Goal: Transaction & Acquisition: Purchase product/service

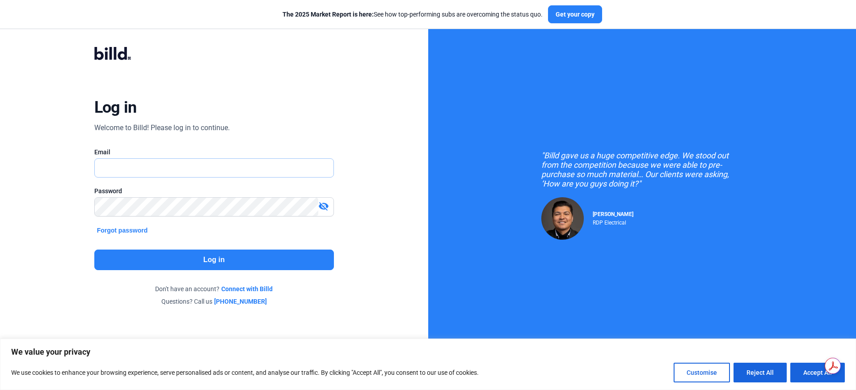
click at [198, 169] on input "text" at bounding box center [209, 168] width 229 height 18
type input "[EMAIL_ADDRESS][DOMAIN_NAME]"
click at [216, 174] on input "[EMAIL_ADDRESS][DOMAIN_NAME]" at bounding box center [209, 168] width 229 height 18
click at [213, 259] on button "Log in" at bounding box center [214, 259] width 240 height 21
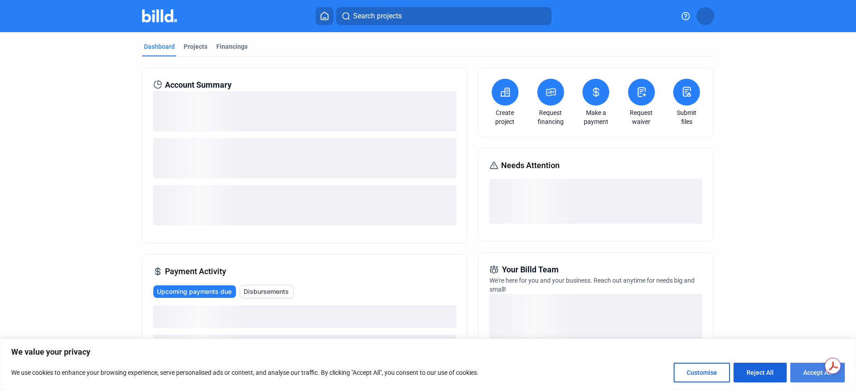
click at [818, 374] on button "Accept All" at bounding box center [817, 372] width 55 height 20
checkbox input "true"
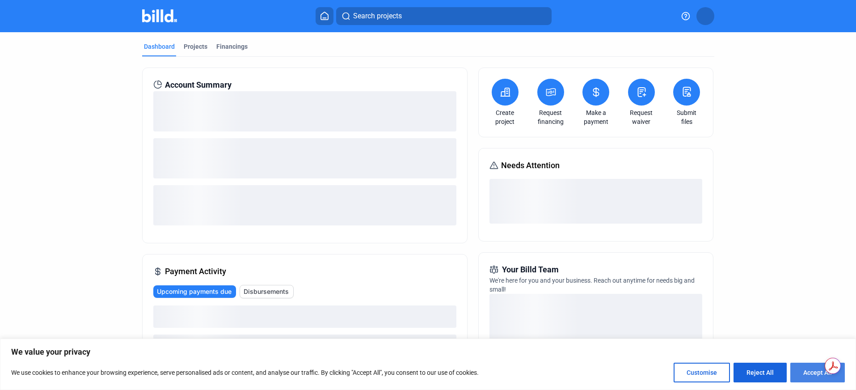
checkbox input "true"
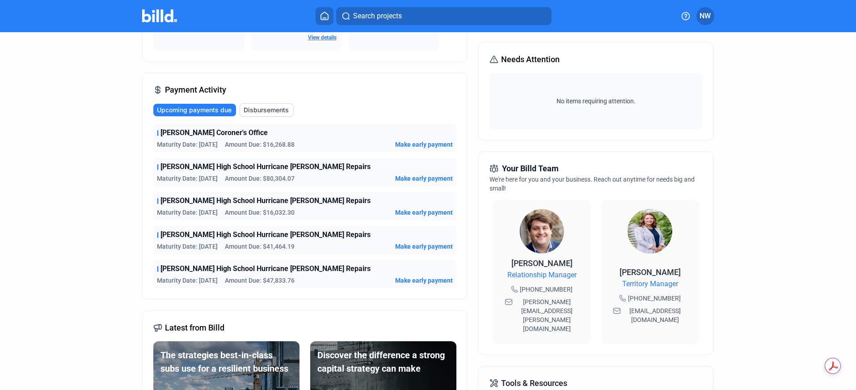
scroll to position [111, 0]
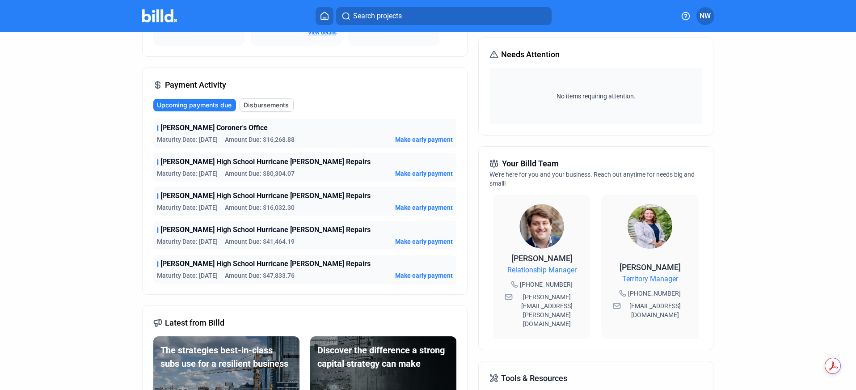
click at [409, 139] on span "Make early payment" at bounding box center [424, 139] width 58 height 9
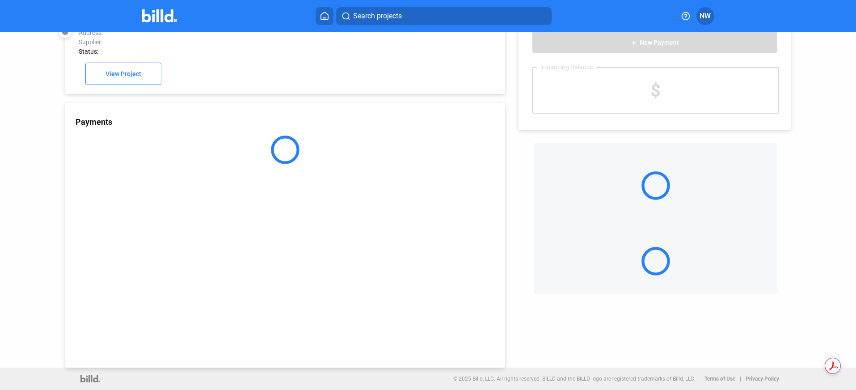
scroll to position [25, 0]
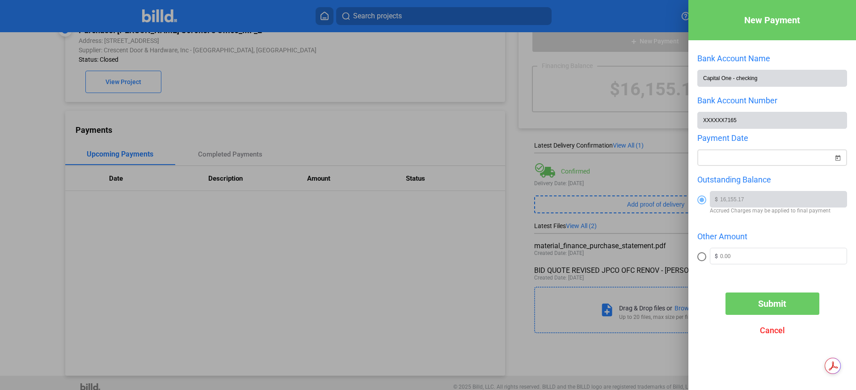
click at [838, 160] on span "Open calendar" at bounding box center [837, 152] width 21 height 21
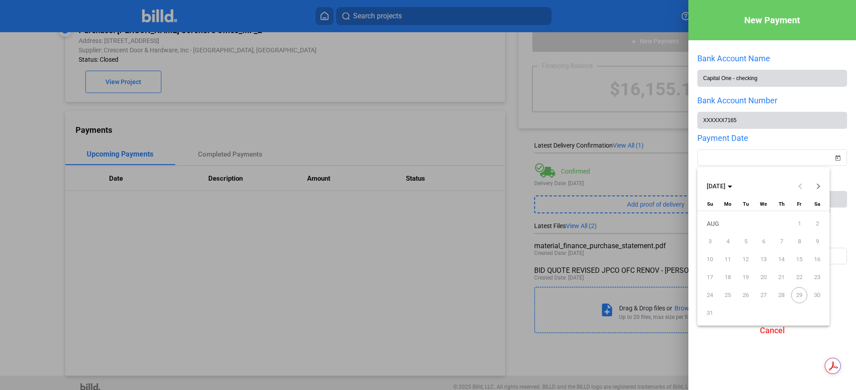
click at [819, 186] on button "Next month" at bounding box center [818, 186] width 18 height 18
click at [799, 189] on span "Previous month" at bounding box center [800, 185] width 21 height 21
click at [817, 187] on button "Next month" at bounding box center [818, 186] width 18 height 18
click at [743, 242] on span "2" at bounding box center [746, 241] width 16 height 16
type input "[DATE]"
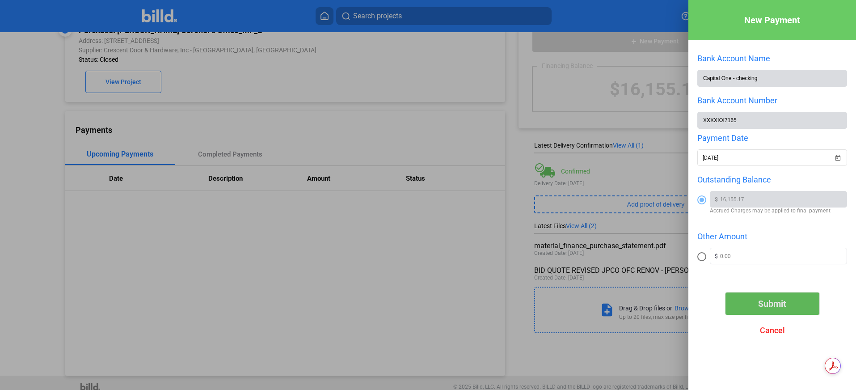
click at [772, 307] on span "Submit" at bounding box center [772, 303] width 28 height 11
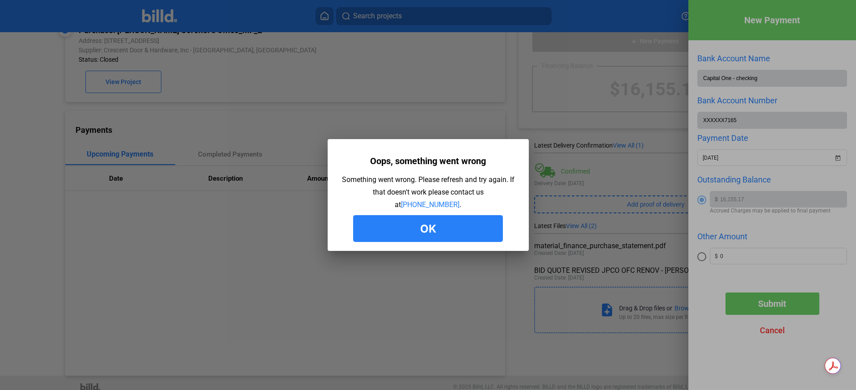
click at [429, 225] on button "Ok" at bounding box center [428, 228] width 150 height 27
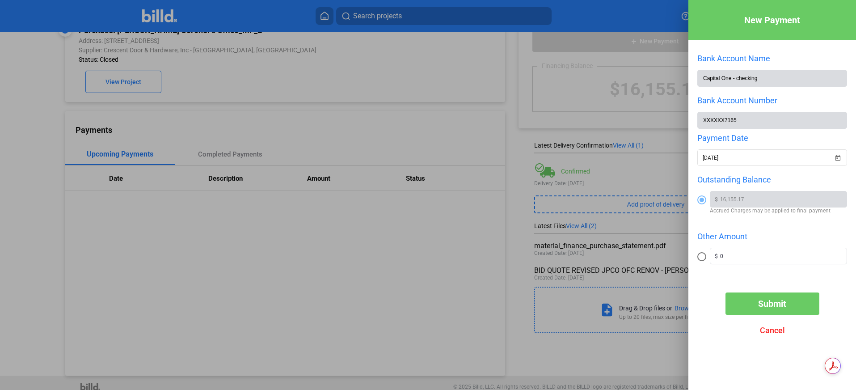
click at [700, 259] on span at bounding box center [701, 256] width 9 height 9
click at [700, 259] on input "radio" at bounding box center [701, 256] width 9 height 9
radio input "true"
click at [703, 202] on span at bounding box center [701, 199] width 9 height 9
click at [703, 202] on input "radio" at bounding box center [701, 199] width 9 height 9
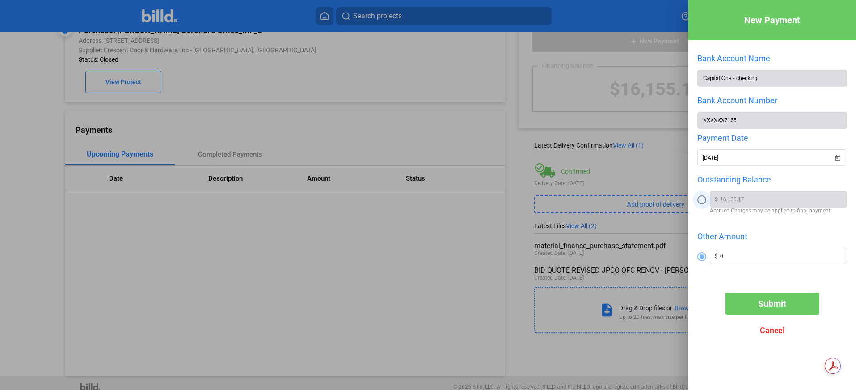
radio input "true"
click at [769, 307] on span "Submit" at bounding box center [772, 303] width 28 height 11
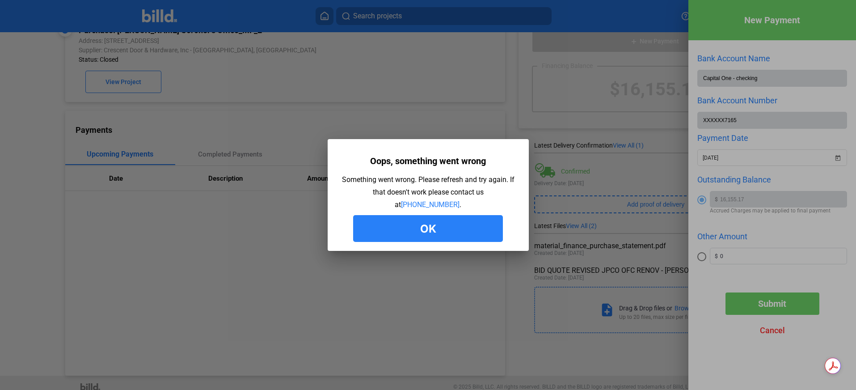
click at [435, 229] on button "Ok" at bounding box center [428, 228] width 150 height 27
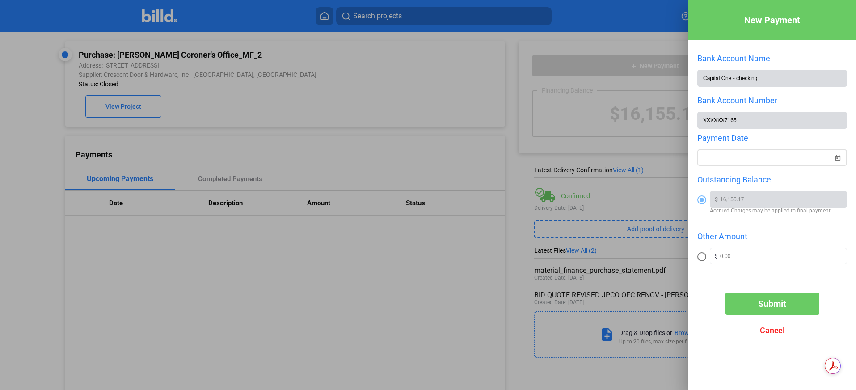
click at [729, 159] on div "New Payment Bank Account Name Capital One - checking Bank Account Number XXXXXX…" at bounding box center [428, 195] width 856 height 390
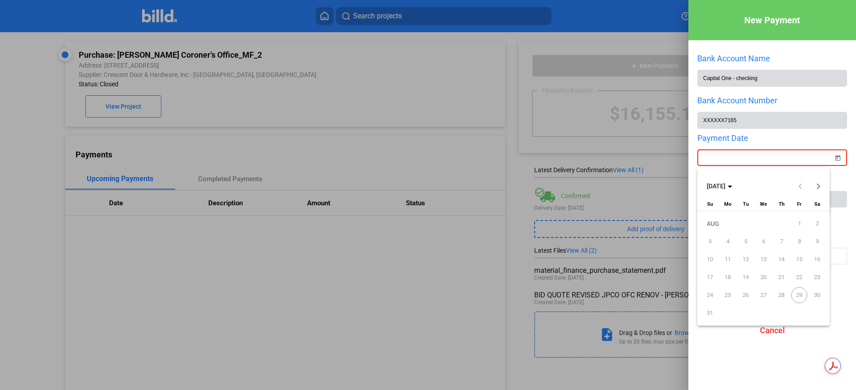
click at [817, 186] on button "Next month" at bounding box center [818, 186] width 18 height 18
click at [744, 241] on span "2" at bounding box center [746, 241] width 16 height 16
type input "[DATE]"
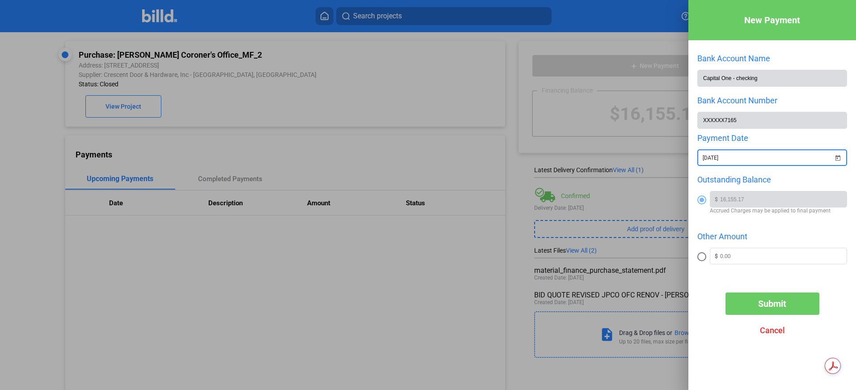
click at [777, 140] on div "Payment Date" at bounding box center [772, 137] width 150 height 9
click at [710, 289] on div "New Payment Bank Account Name Capital One - checking Bank Account Number XXXXXX…" at bounding box center [772, 181] width 168 height 363
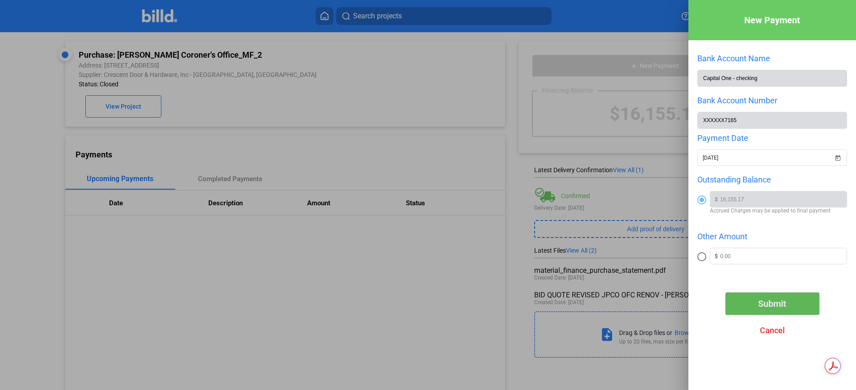
click at [770, 306] on span "Submit" at bounding box center [772, 303] width 28 height 11
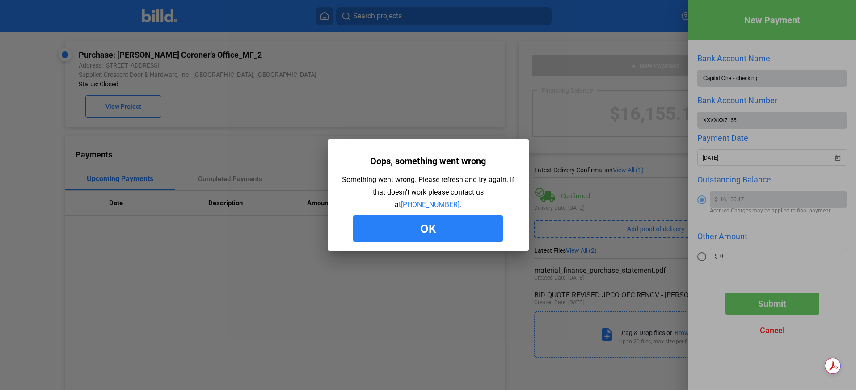
click at [432, 236] on button "Ok" at bounding box center [428, 228] width 150 height 27
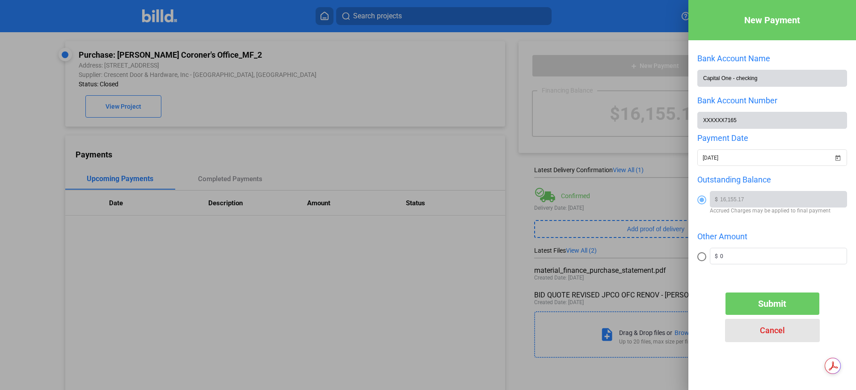
click at [767, 332] on span "Cancel" at bounding box center [772, 329] width 25 height 9
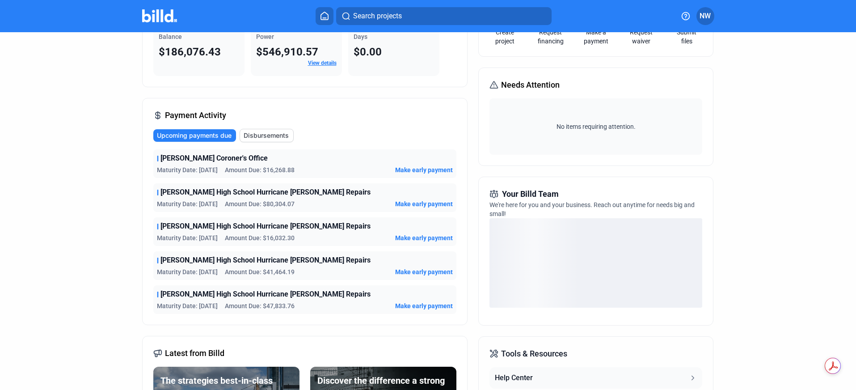
scroll to position [134, 0]
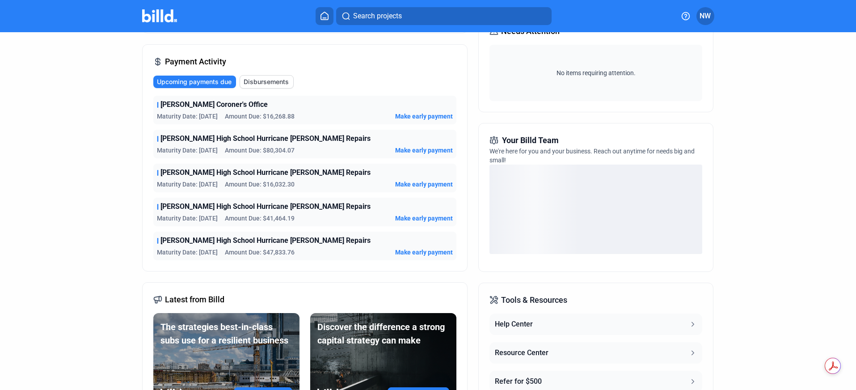
click at [409, 149] on span "Make early payment" at bounding box center [424, 150] width 58 height 9
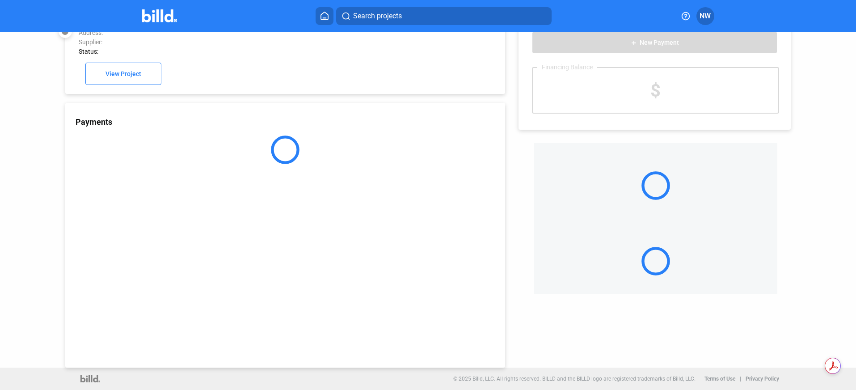
scroll to position [25, 0]
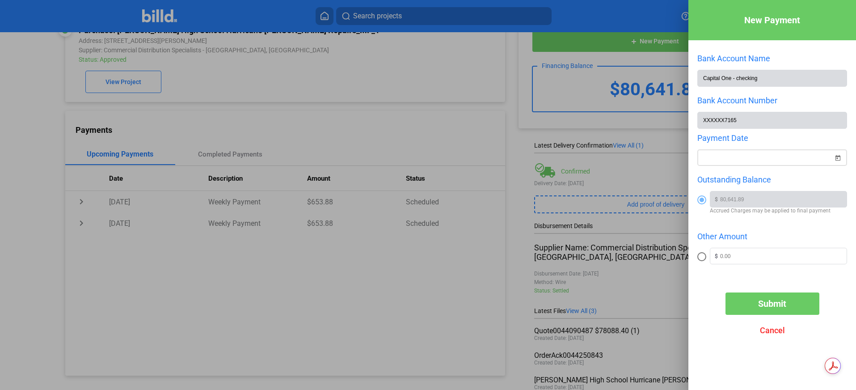
click at [746, 157] on div "New Payment Bank Account Name Capital One - checking Bank Account Number XXXXXX…" at bounding box center [428, 195] width 856 height 390
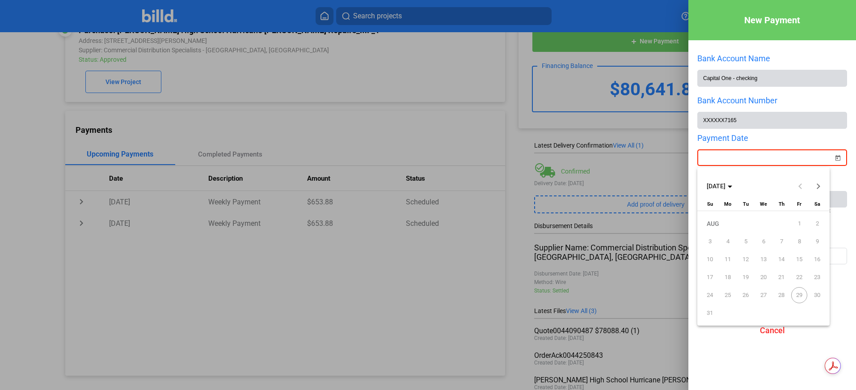
click at [818, 187] on button "Next month" at bounding box center [818, 186] width 18 height 18
click at [745, 243] on span "2" at bounding box center [746, 241] width 16 height 16
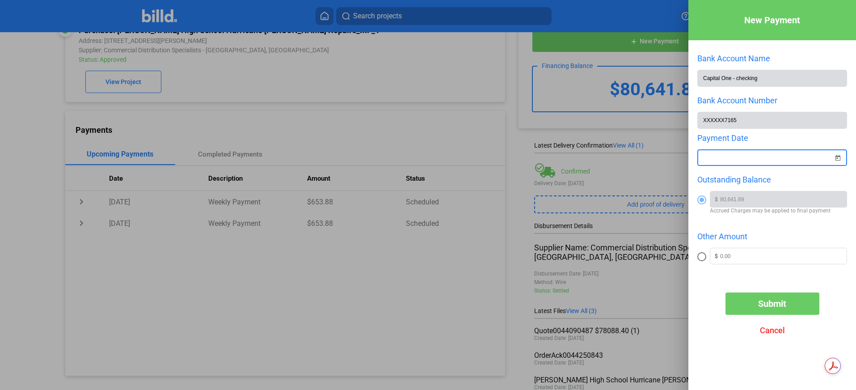
click at [706, 279] on div "Bank Account Name Capital One - checking Bank Account Number XXXXXX7165 Payment…" at bounding box center [772, 166] width 150 height 225
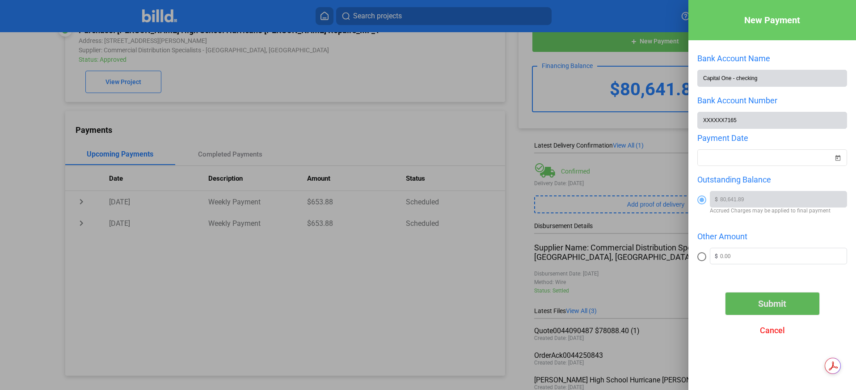
click at [767, 304] on span "Submit" at bounding box center [772, 303] width 28 height 11
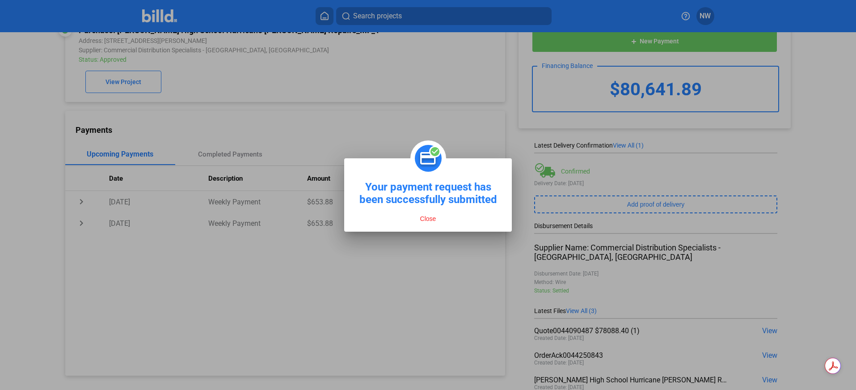
click at [426, 219] on button "Close" at bounding box center [427, 219] width 21 height 8
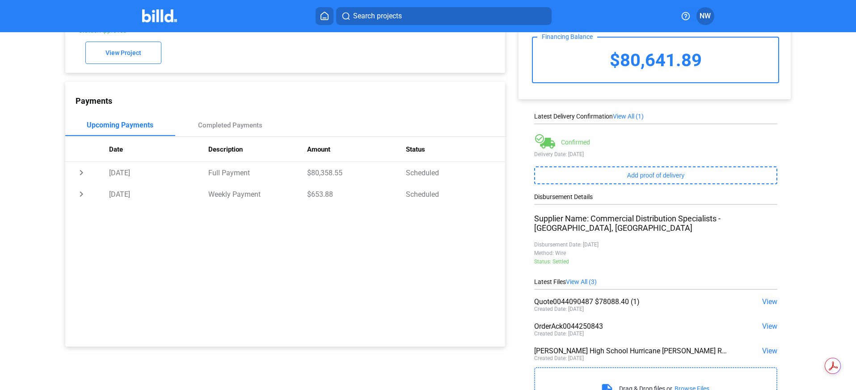
scroll to position [0, 0]
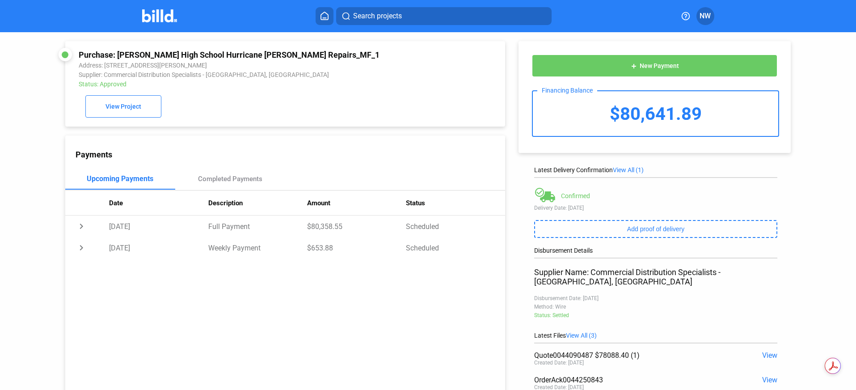
click at [819, 107] on div "Purchase: [PERSON_NAME] High School Hurricane [PERSON_NAME] Repairs_MF_1 Addres…" at bounding box center [428, 251] width 856 height 439
click at [708, 17] on span "NW" at bounding box center [705, 16] width 11 height 11
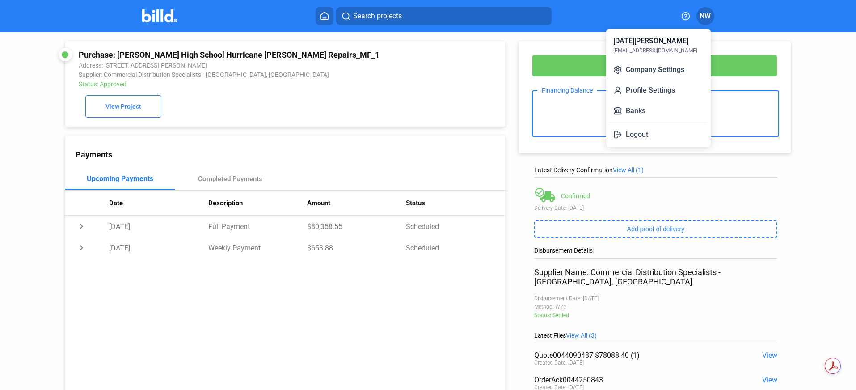
click at [510, 99] on div at bounding box center [428, 195] width 856 height 390
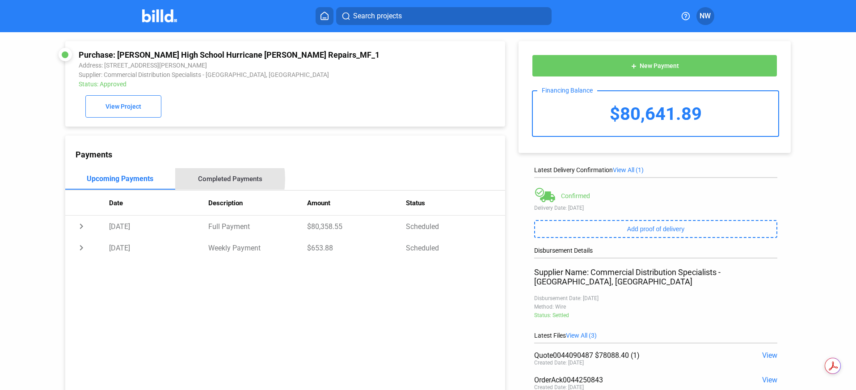
click at [204, 181] on div "Completed Payments" at bounding box center [230, 179] width 64 height 8
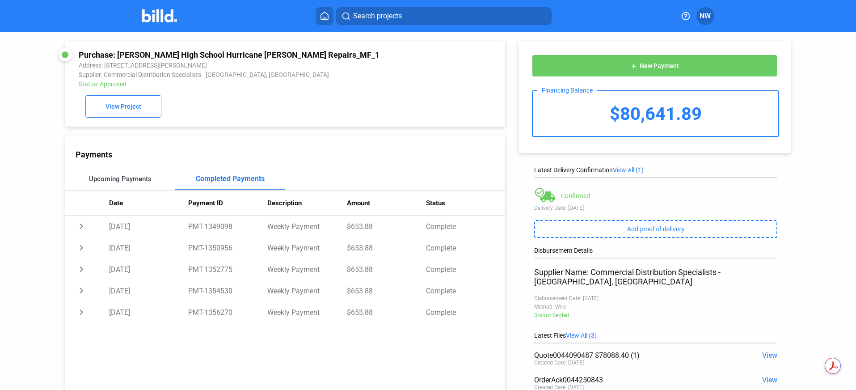
click at [105, 178] on div "Upcoming Payments" at bounding box center [120, 179] width 63 height 8
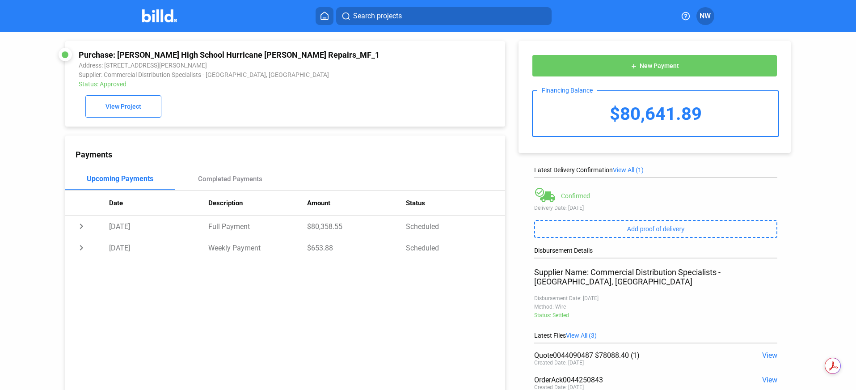
click at [164, 18] on img at bounding box center [159, 15] width 35 height 13
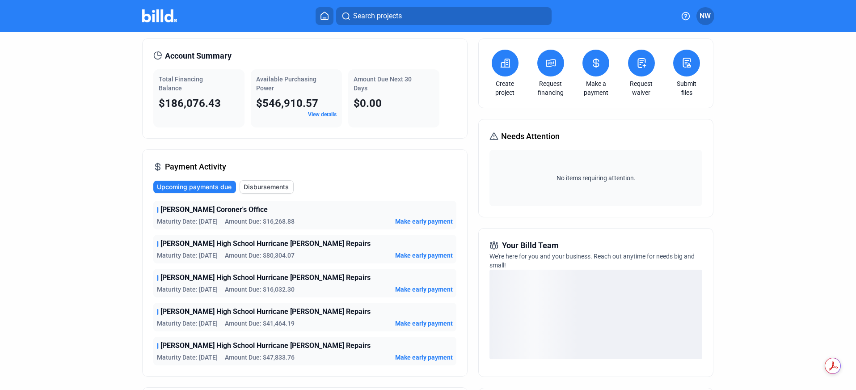
scroll to position [45, 0]
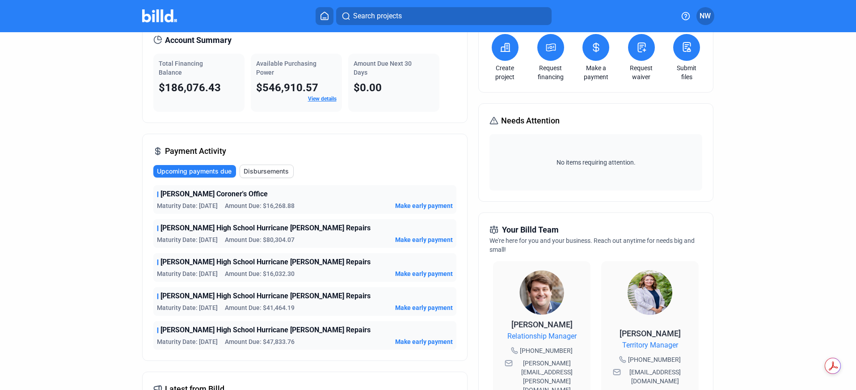
click at [403, 306] on span "Make early payment" at bounding box center [424, 307] width 58 height 9
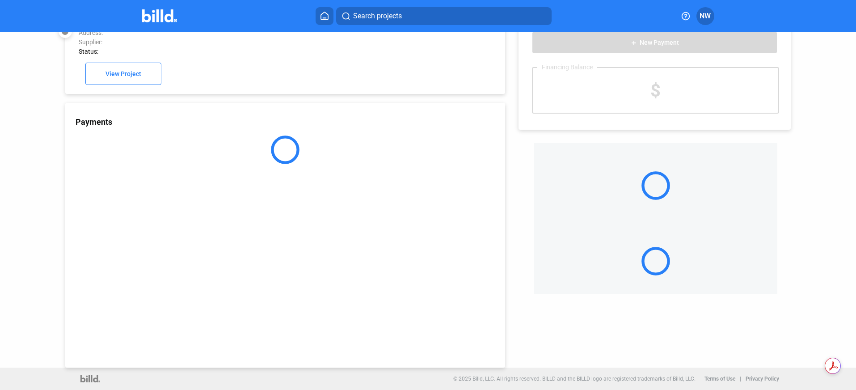
scroll to position [25, 0]
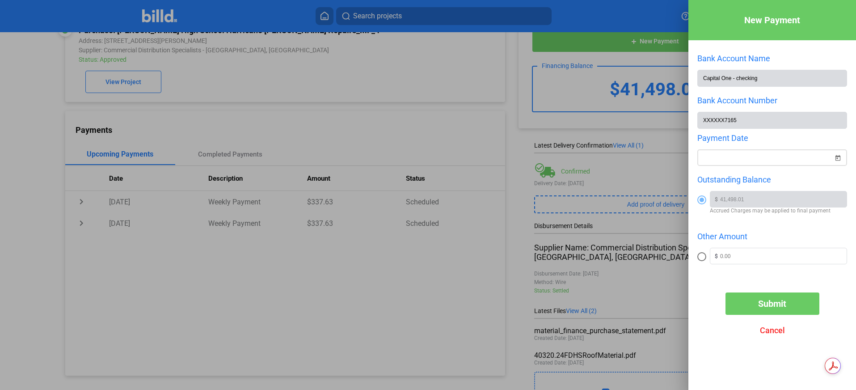
click at [738, 160] on div "New Payment Bank Account Name Capital One - checking Bank Account Number XXXXXX…" at bounding box center [428, 195] width 856 height 390
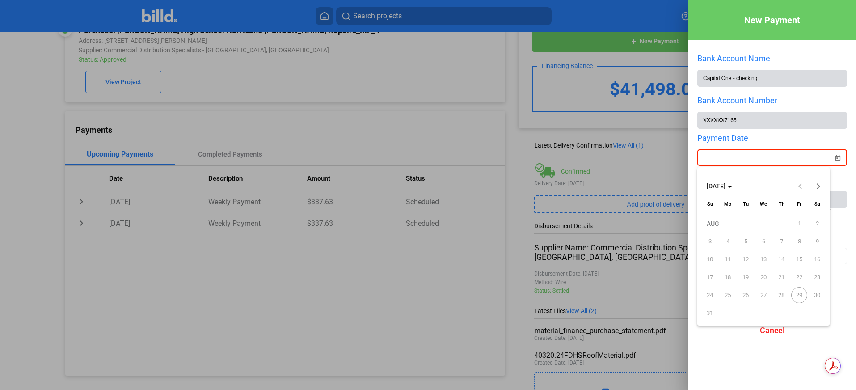
click at [819, 189] on span "Next month" at bounding box center [818, 185] width 21 height 21
click at [745, 240] on span "2" at bounding box center [746, 241] width 16 height 16
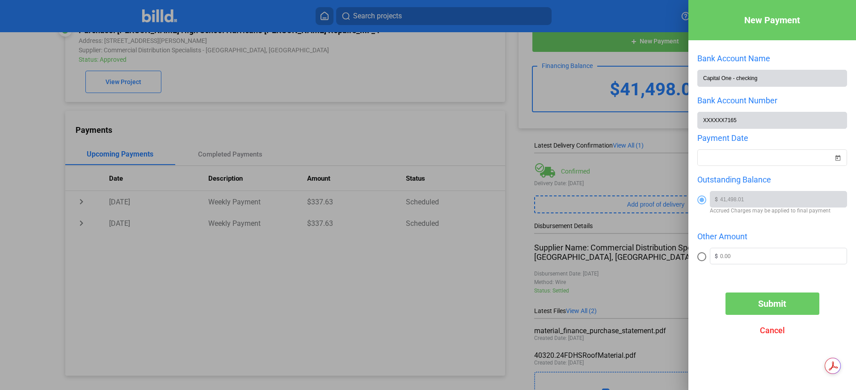
click at [711, 289] on div "New Payment Bank Account Name Capital One - checking Bank Account Number XXXXXX…" at bounding box center [772, 181] width 168 height 363
click at [770, 306] on span "Submit" at bounding box center [772, 303] width 28 height 11
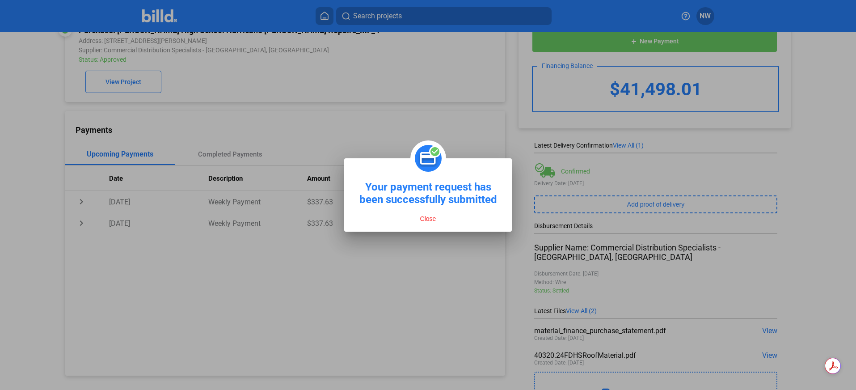
click at [430, 218] on button "Close" at bounding box center [427, 219] width 21 height 8
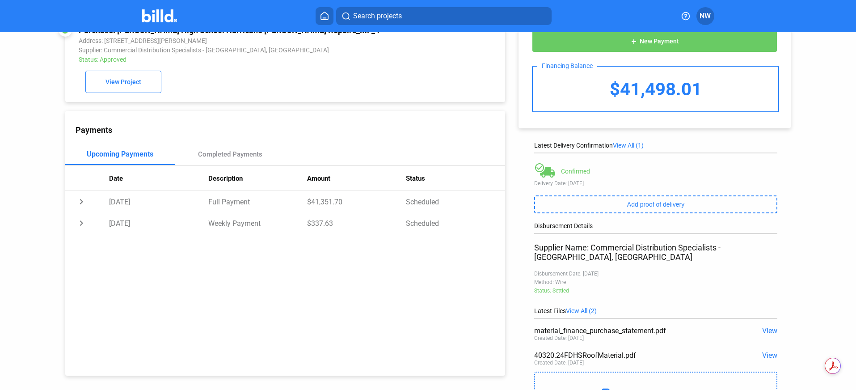
click at [819, 157] on div "Purchase: [PERSON_NAME] High School Hurricane [PERSON_NAME] Repairs_MF_4 Addres…" at bounding box center [428, 215] width 856 height 415
click at [162, 16] on img at bounding box center [159, 15] width 35 height 13
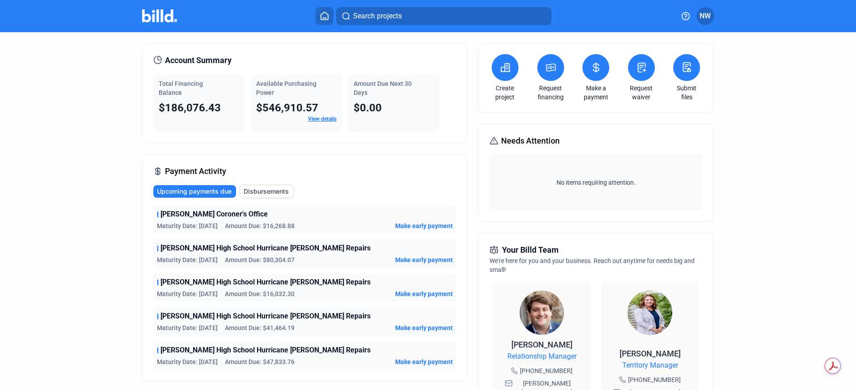
click at [403, 225] on span "Make early payment" at bounding box center [424, 225] width 58 height 9
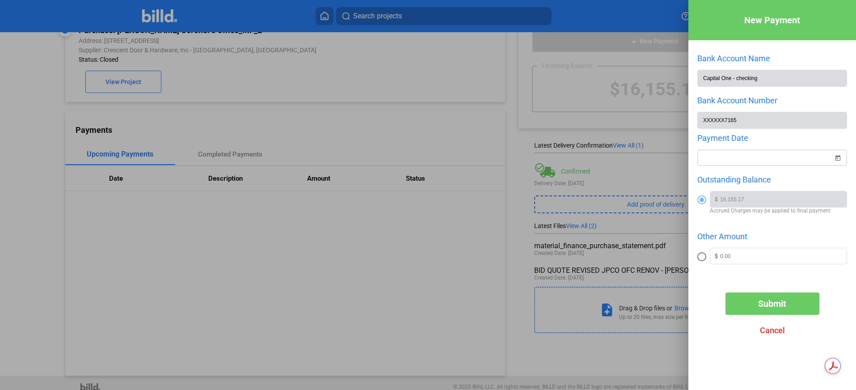
click at [813, 157] on div "New Payment Bank Account Name Capital One - checking Bank Account Number XXXXXX…" at bounding box center [428, 195] width 856 height 390
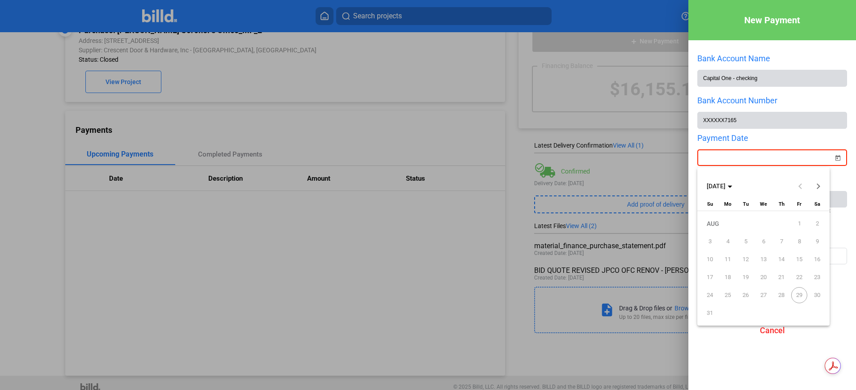
click at [819, 188] on span "Next month" at bounding box center [818, 185] width 21 height 21
click at [747, 241] on span "2" at bounding box center [746, 241] width 16 height 16
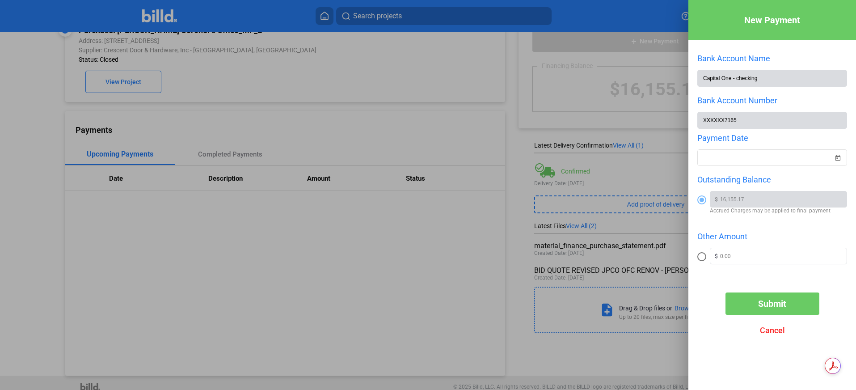
click at [713, 282] on div "New Payment Bank Account Name Capital One - checking Bank Account Number XXXXXX…" at bounding box center [772, 181] width 168 height 363
click at [771, 306] on span "Submit" at bounding box center [772, 303] width 28 height 11
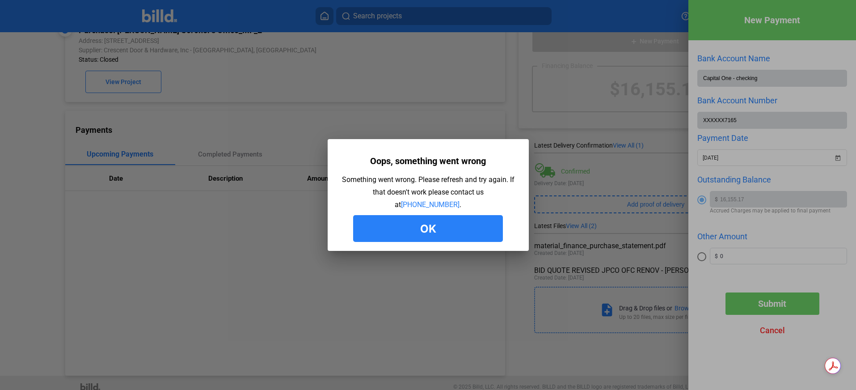
click at [429, 228] on button "Ok" at bounding box center [428, 228] width 150 height 27
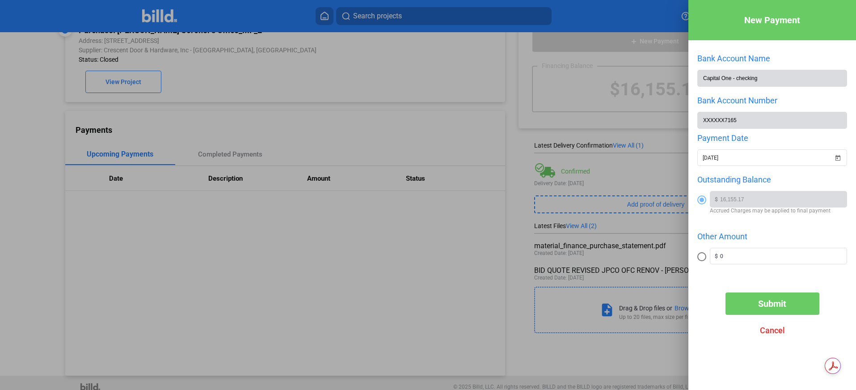
click at [775, 332] on span "Cancel" at bounding box center [772, 329] width 25 height 9
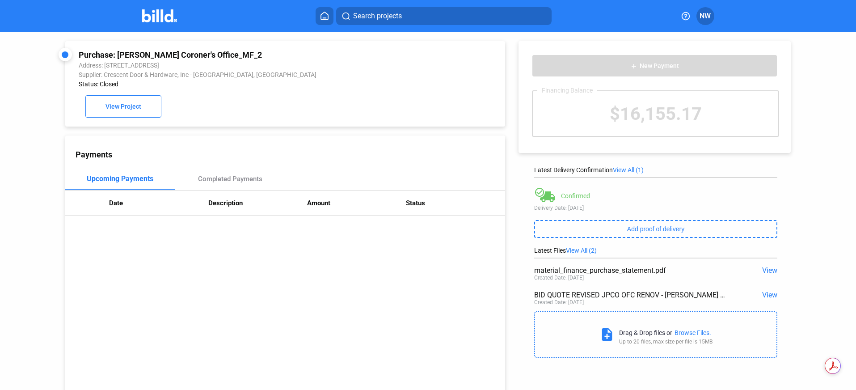
click at [152, 13] on img at bounding box center [159, 15] width 35 height 13
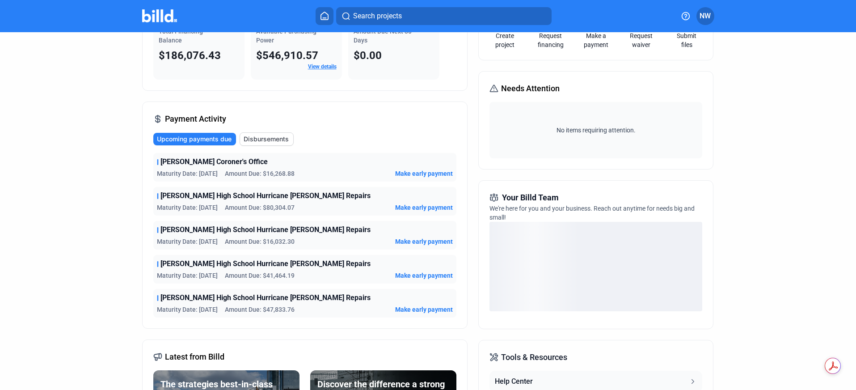
scroll to position [134, 0]
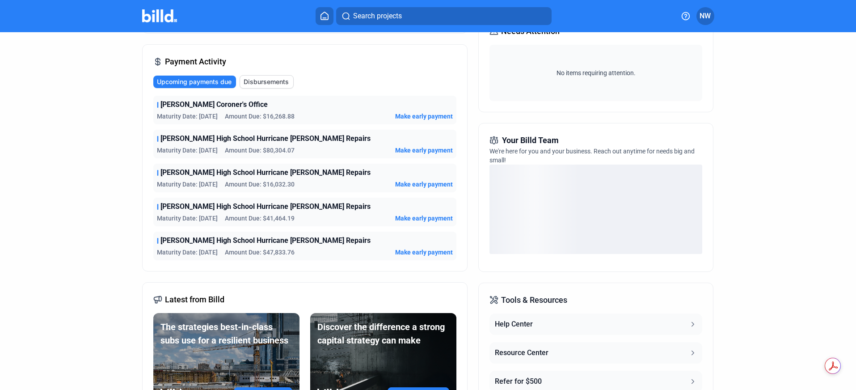
click at [416, 252] on span "Make early payment" at bounding box center [424, 252] width 58 height 9
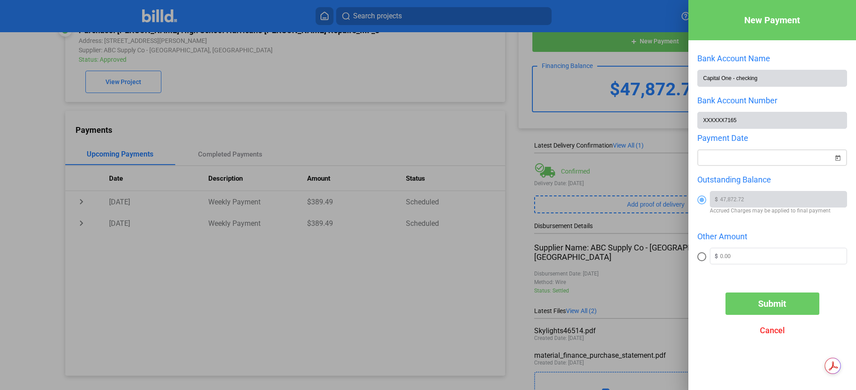
click at [750, 163] on div "New Payment Bank Account Name Capital One - checking Bank Account Number XXXXXX…" at bounding box center [428, 195] width 856 height 390
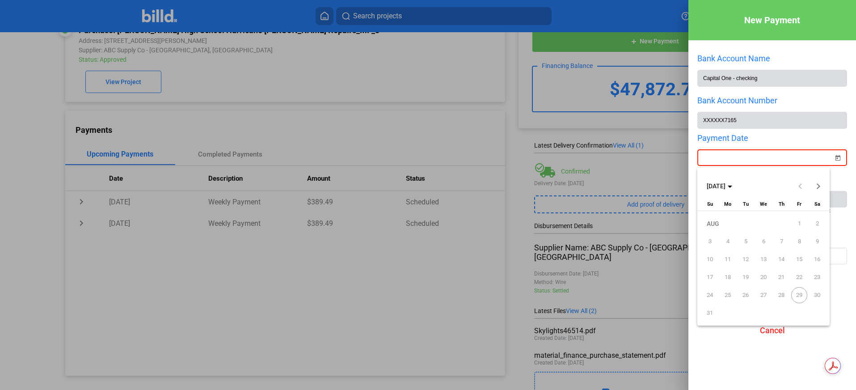
click at [815, 187] on button "Next month" at bounding box center [818, 186] width 18 height 18
click at [745, 241] on span "2" at bounding box center [746, 241] width 16 height 16
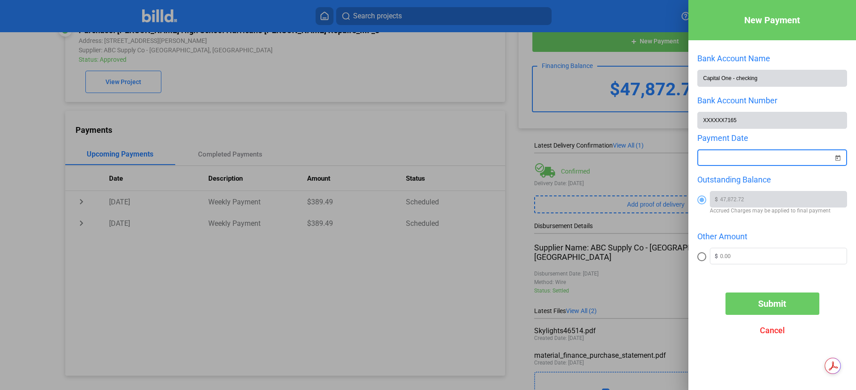
click at [705, 309] on div "Submit Cancel" at bounding box center [772, 316] width 168 height 49
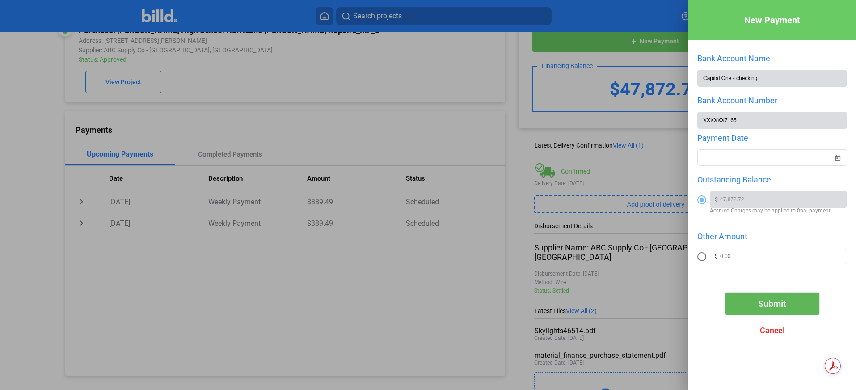
click at [769, 308] on span "Submit" at bounding box center [772, 303] width 28 height 11
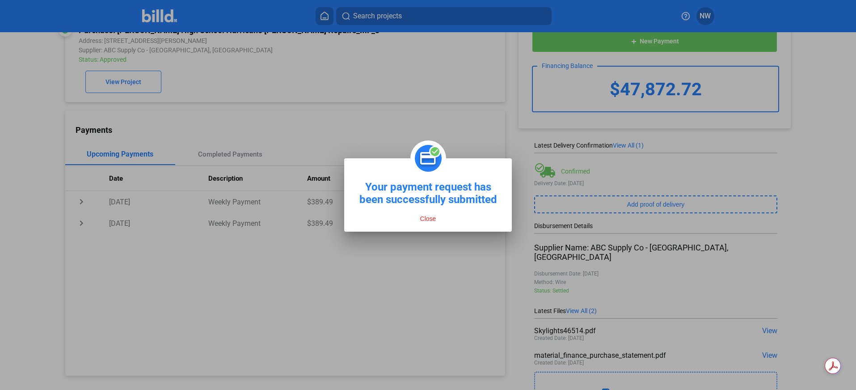
click at [426, 219] on button "Close" at bounding box center [427, 219] width 21 height 8
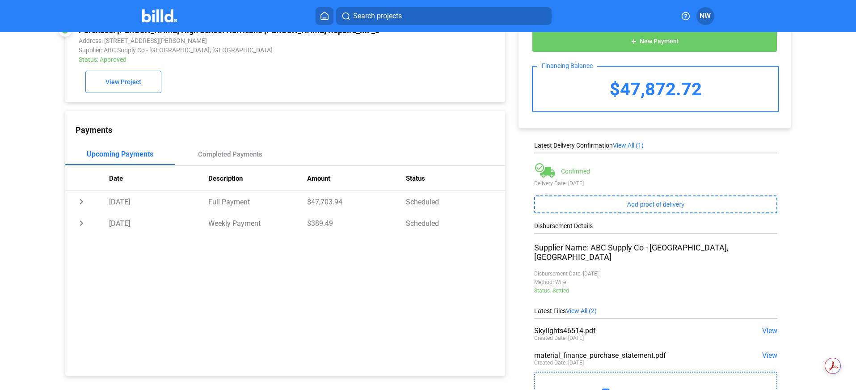
click at [163, 18] on img at bounding box center [159, 15] width 35 height 13
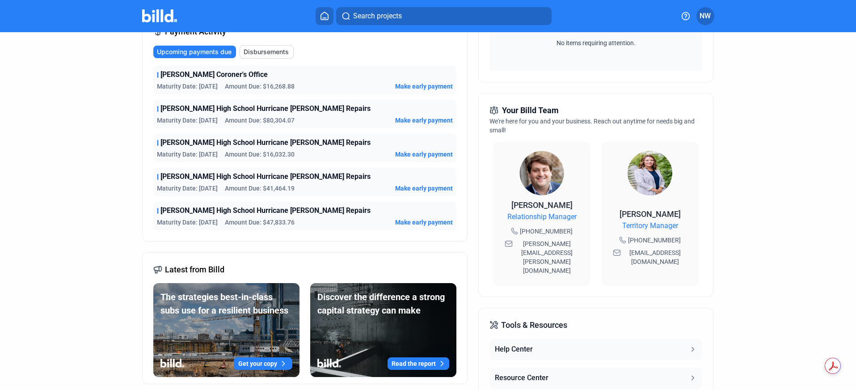
scroll to position [158, 0]
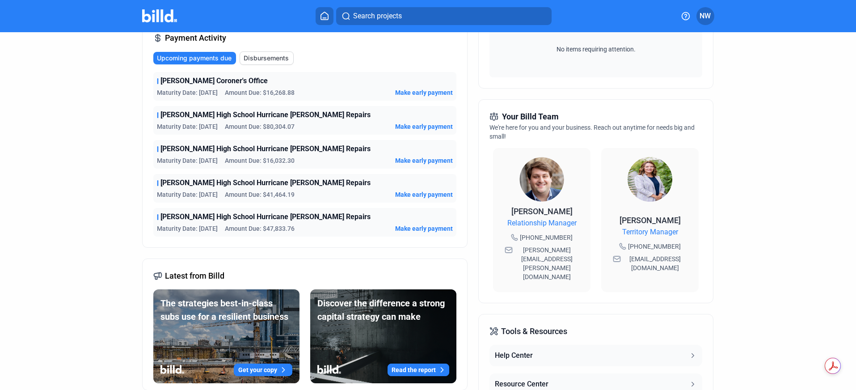
click at [412, 161] on span "Make early payment" at bounding box center [424, 160] width 58 height 9
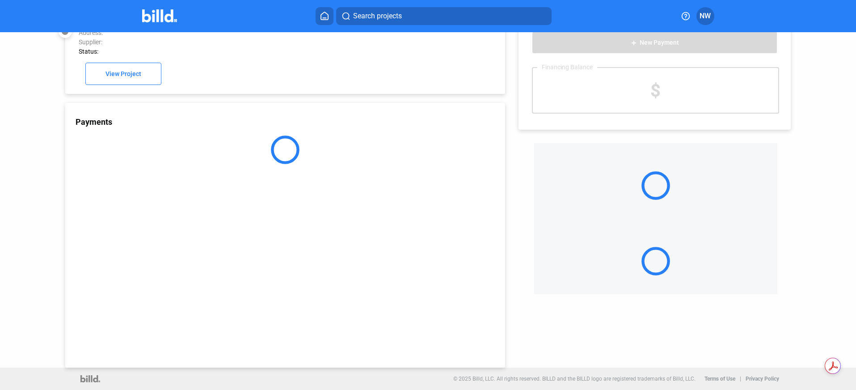
scroll to position [25, 0]
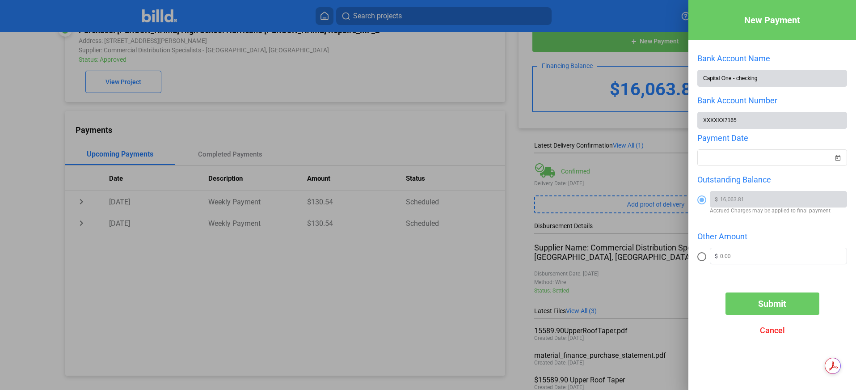
click at [770, 331] on span "Cancel" at bounding box center [772, 329] width 25 height 9
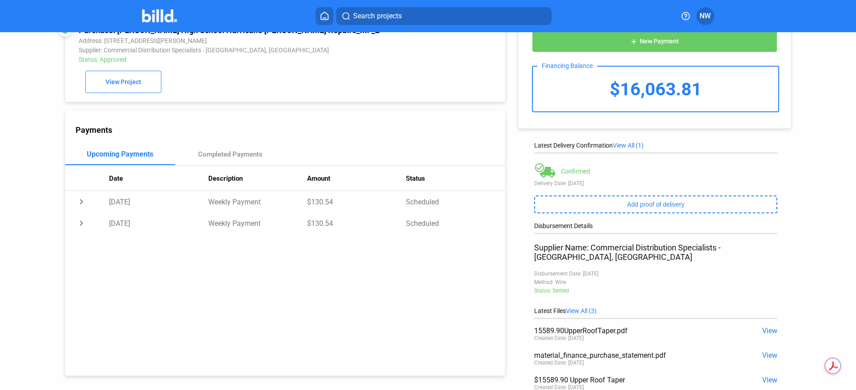
click at [148, 13] on img at bounding box center [159, 15] width 35 height 13
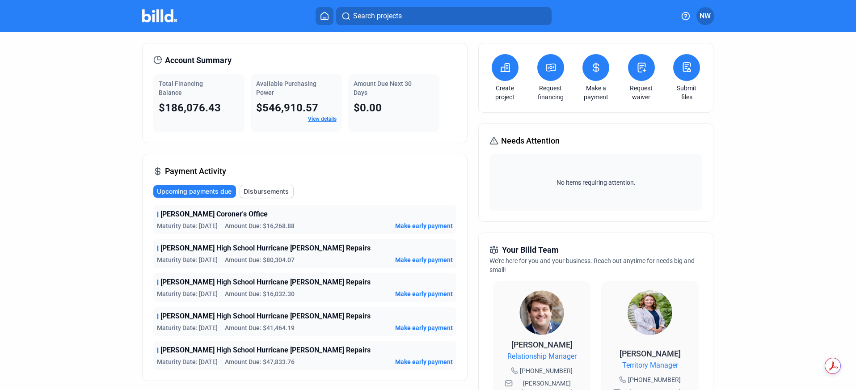
click at [97, 147] on dashboard "Dashboard Projects Financings Account Summary Total Financing Balance $186,076.…" at bounding box center [428, 317] width 771 height 618
click at [404, 227] on span "Make early payment" at bounding box center [424, 225] width 58 height 9
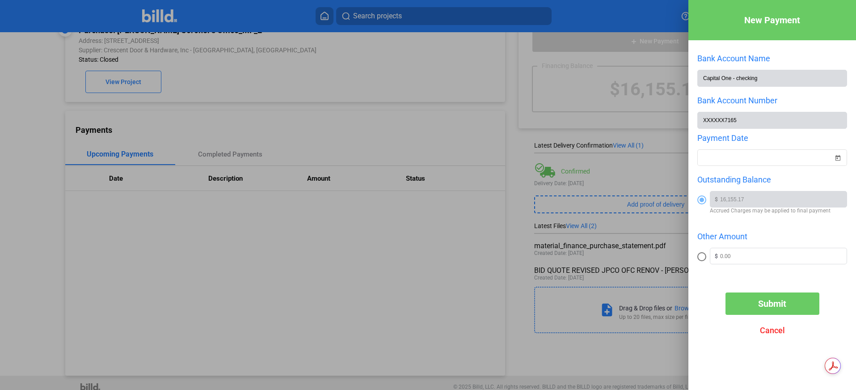
click at [776, 334] on span "Cancel" at bounding box center [772, 329] width 25 height 9
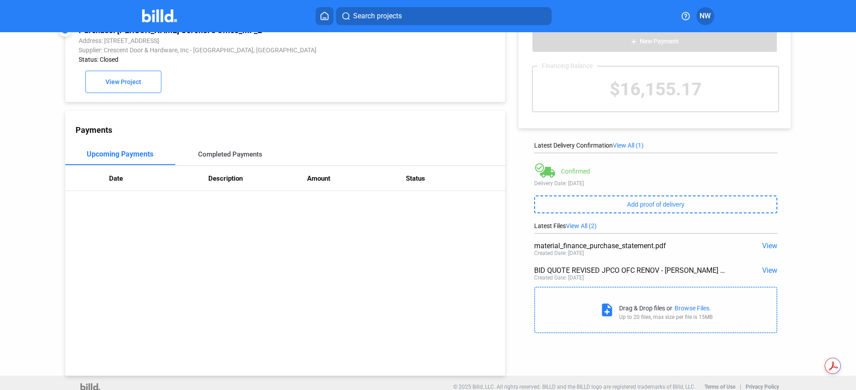
click at [236, 156] on div "Completed Payments" at bounding box center [230, 154] width 64 height 8
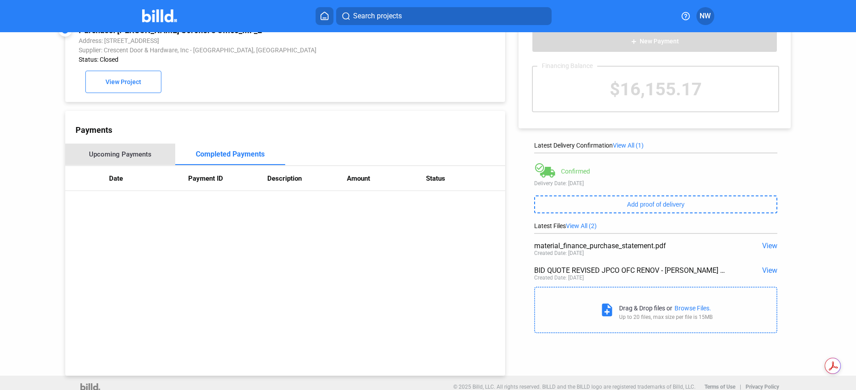
click at [133, 157] on div "Upcoming Payments" at bounding box center [120, 154] width 63 height 8
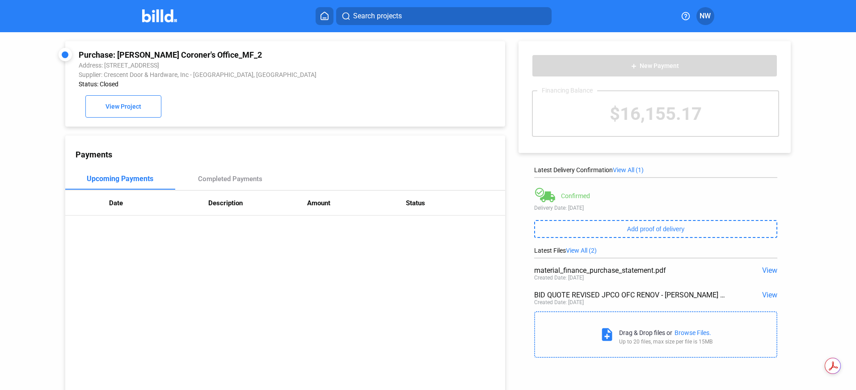
click at [511, 170] on div "add New Payment Financing Balance $16,155.17 Latest Delivery Confirmation View …" at bounding box center [659, 197] width 308 height 330
click at [156, 17] on img at bounding box center [159, 15] width 35 height 13
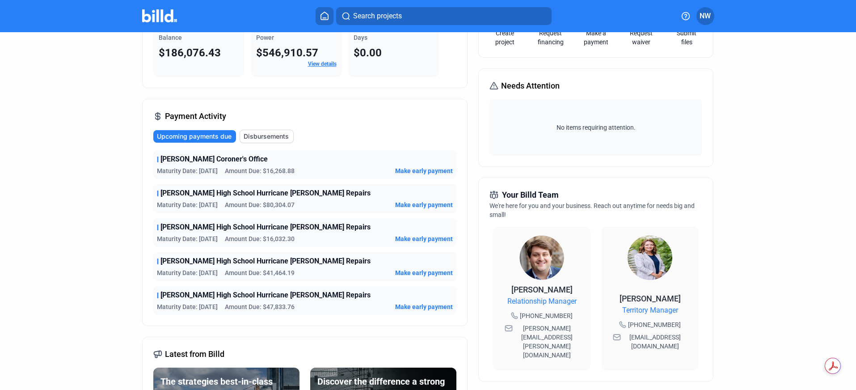
scroll to position [89, 0]
